Goal: Navigation & Orientation: Understand site structure

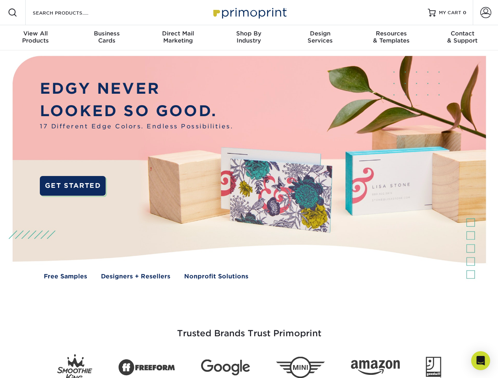
click at [249, 189] on img at bounding box center [248, 173] width 493 height 246
click at [13, 13] on span at bounding box center [12, 12] width 9 height 9
click at [485, 13] on span at bounding box center [485, 12] width 11 height 11
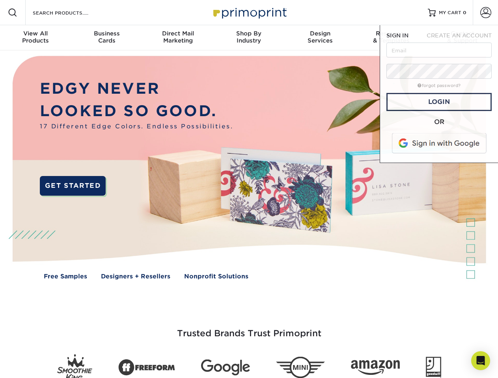
click at [35, 38] on div "View All Products" at bounding box center [35, 37] width 71 height 14
click at [106, 38] on div "Business Cards" at bounding box center [106, 37] width 71 height 14
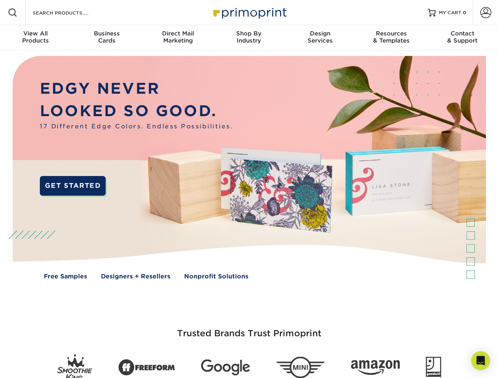
click at [178, 38] on div "Direct Mail Marketing" at bounding box center [177, 37] width 71 height 14
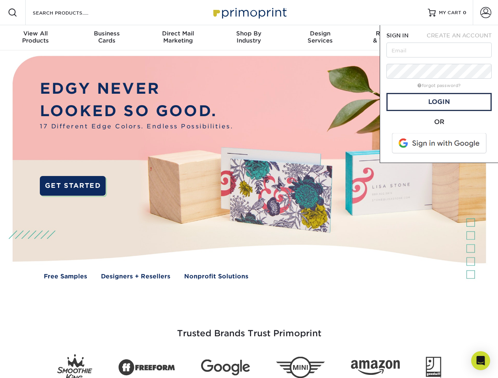
click at [249, 38] on div "Shop By Industry" at bounding box center [248, 37] width 71 height 14
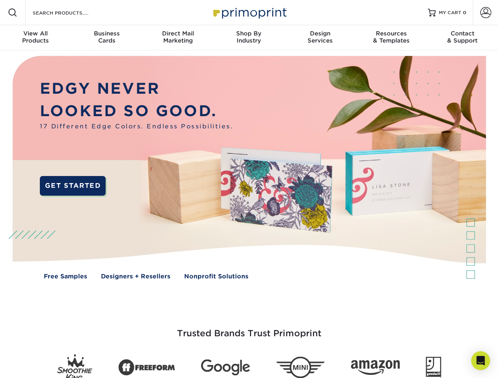
click at [320, 38] on div "Design Services" at bounding box center [320, 37] width 71 height 14
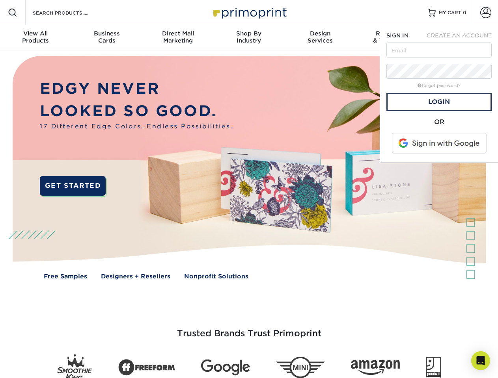
click at [391, 38] on span "SIGN IN" at bounding box center [397, 35] width 22 height 6
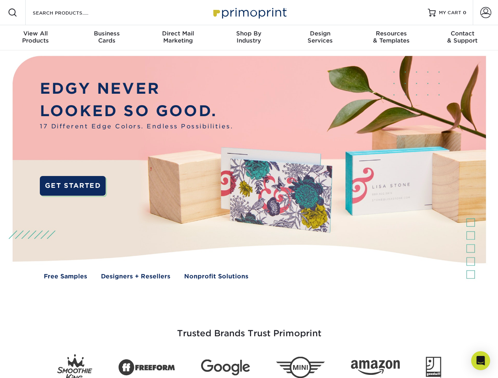
click at [462, 38] on div "Contact & Support" at bounding box center [462, 37] width 71 height 14
